Goal: Transaction & Acquisition: Purchase product/service

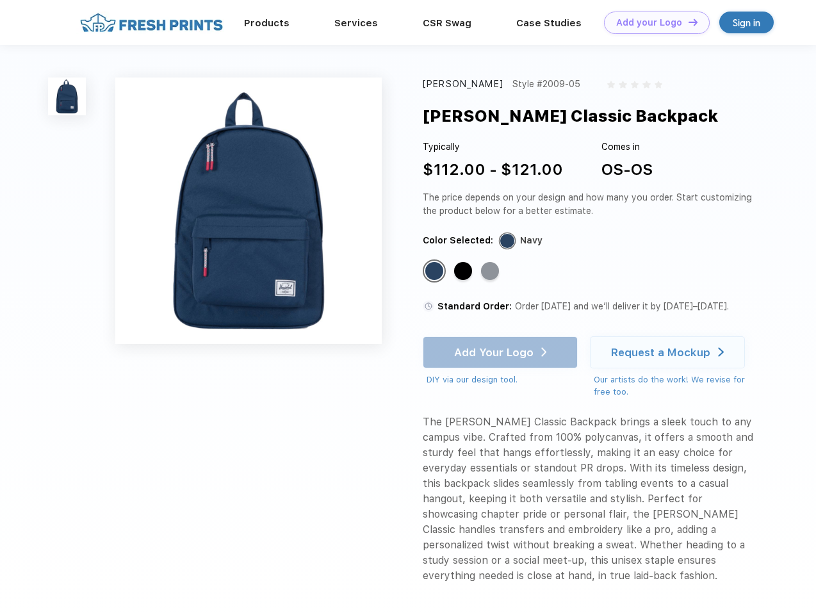
click at [652, 22] on link "Add your Logo Design Tool" at bounding box center [657, 23] width 106 height 22
click at [0, 0] on div "Design Tool" at bounding box center [0, 0] width 0 height 0
click at [687, 22] on link "Add your Logo Design Tool" at bounding box center [657, 23] width 106 height 22
click at [67, 96] on img at bounding box center [67, 97] width 38 height 38
click at [436, 272] on div "Standard Color" at bounding box center [434, 271] width 18 height 18
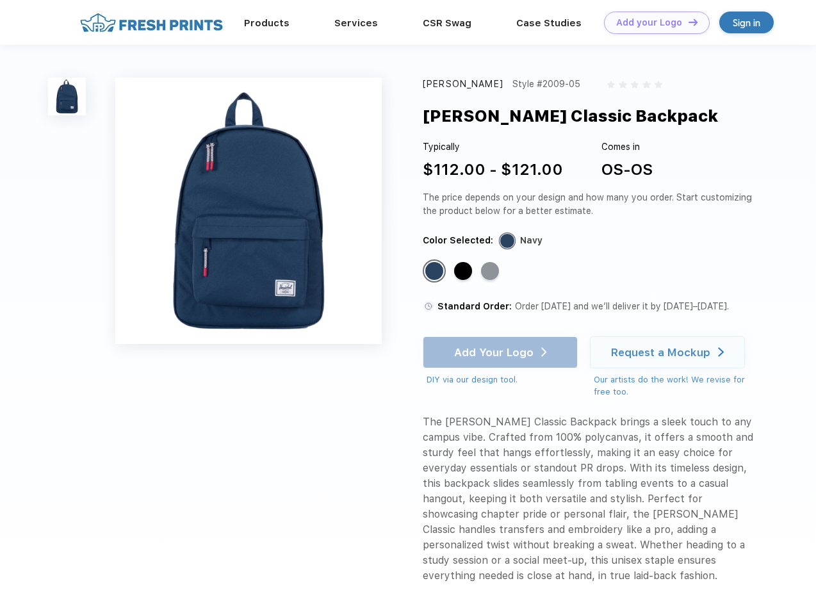
click at [464, 272] on div "Standard Color" at bounding box center [463, 271] width 18 height 18
click at [491, 272] on div "Standard Color" at bounding box center [490, 271] width 18 height 18
click at [502, 352] on div "Add Your Logo DIY via our design tool. Ah shoot! This product isn't up in our d…" at bounding box center [500, 361] width 155 height 50
click at [669, 352] on div "Request a Mockup" at bounding box center [660, 352] width 99 height 13
